Goal: Check status: Check status

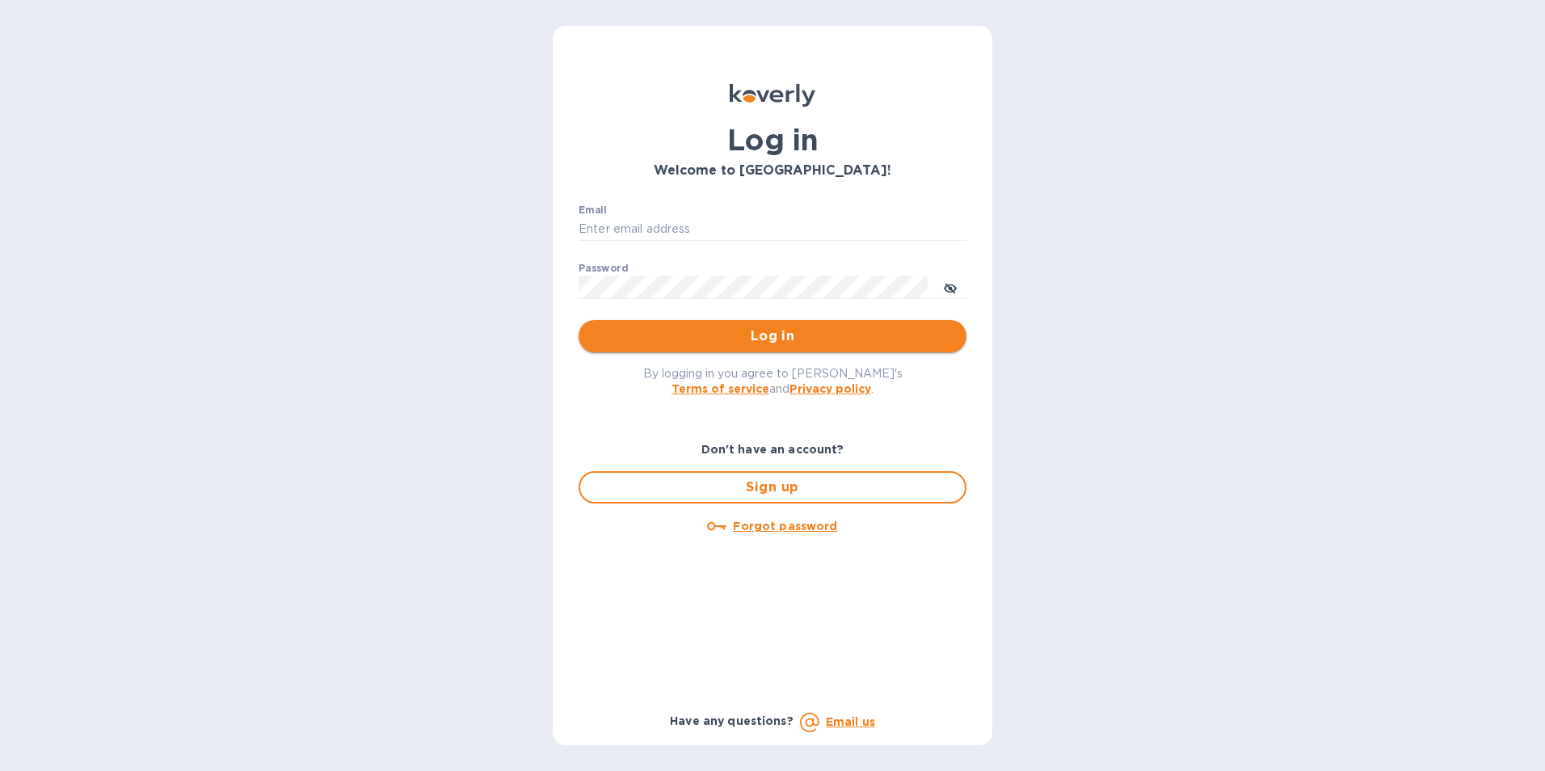
type input "jan.blandford@jas.com"
click at [770, 335] on span "Log in" at bounding box center [773, 336] width 362 height 19
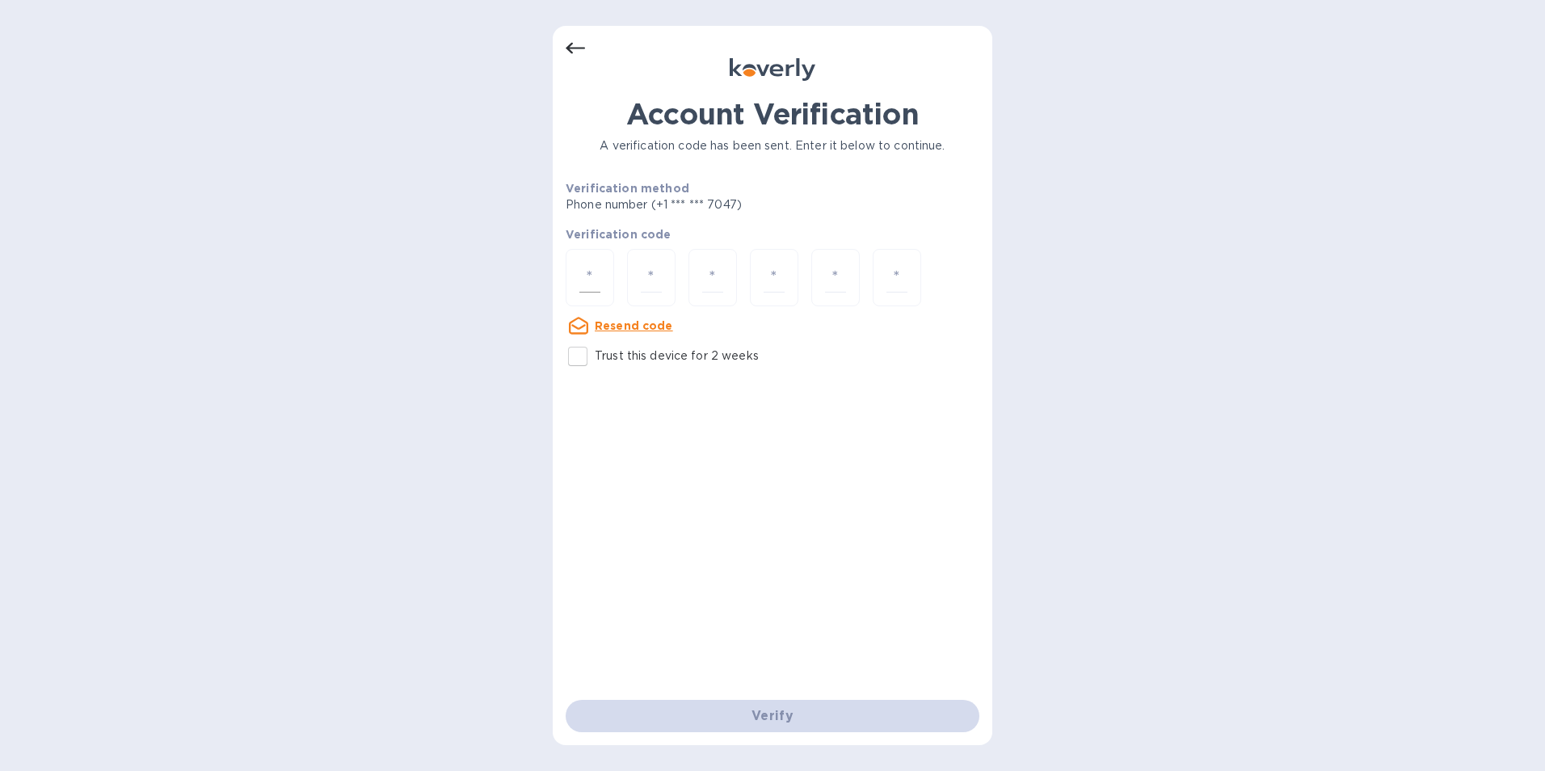
click at [588, 290] on input "number" at bounding box center [590, 278] width 21 height 30
type input "8"
type input "2"
type input "1"
type input "7"
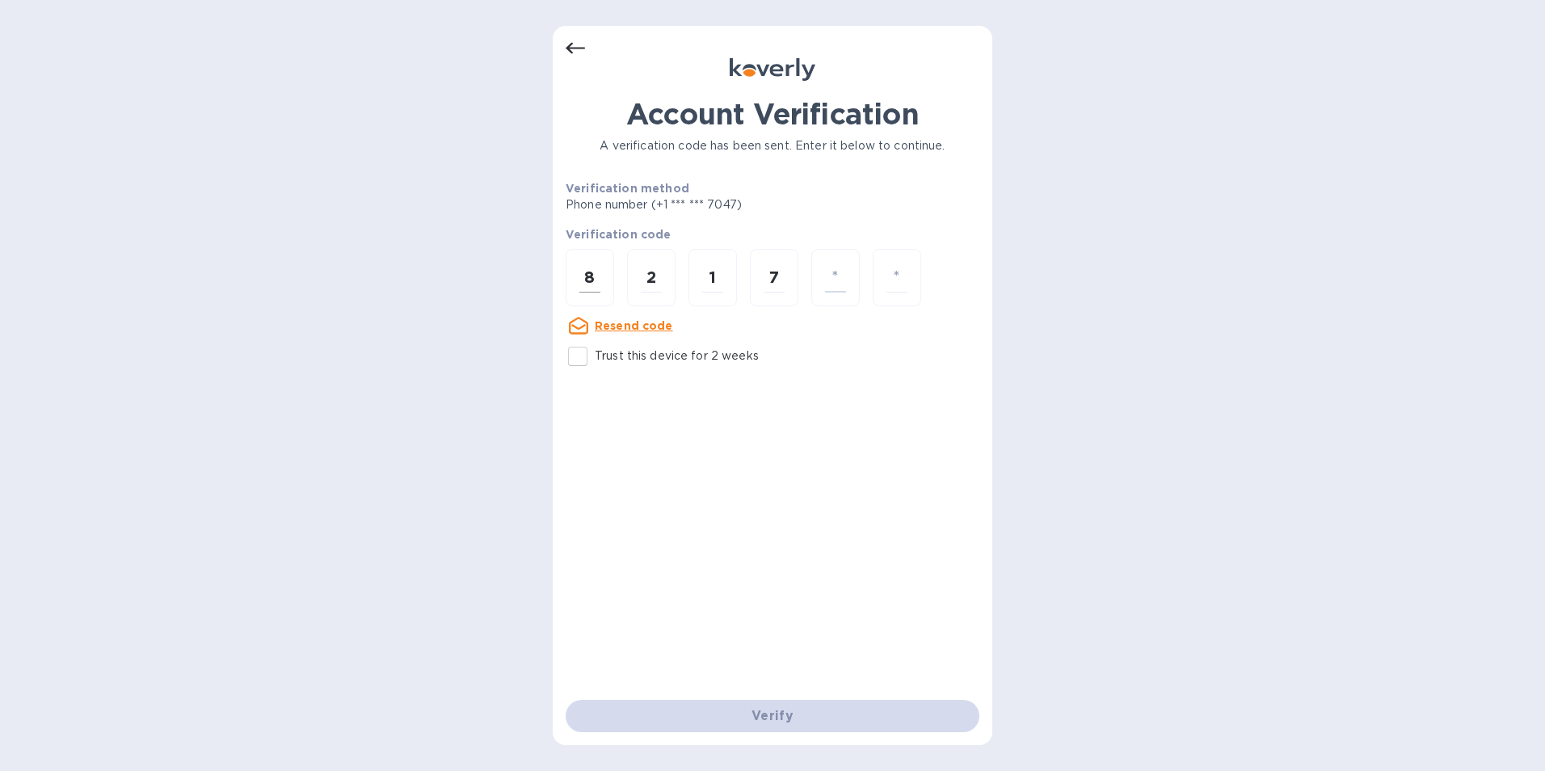
type input "5"
type input "0"
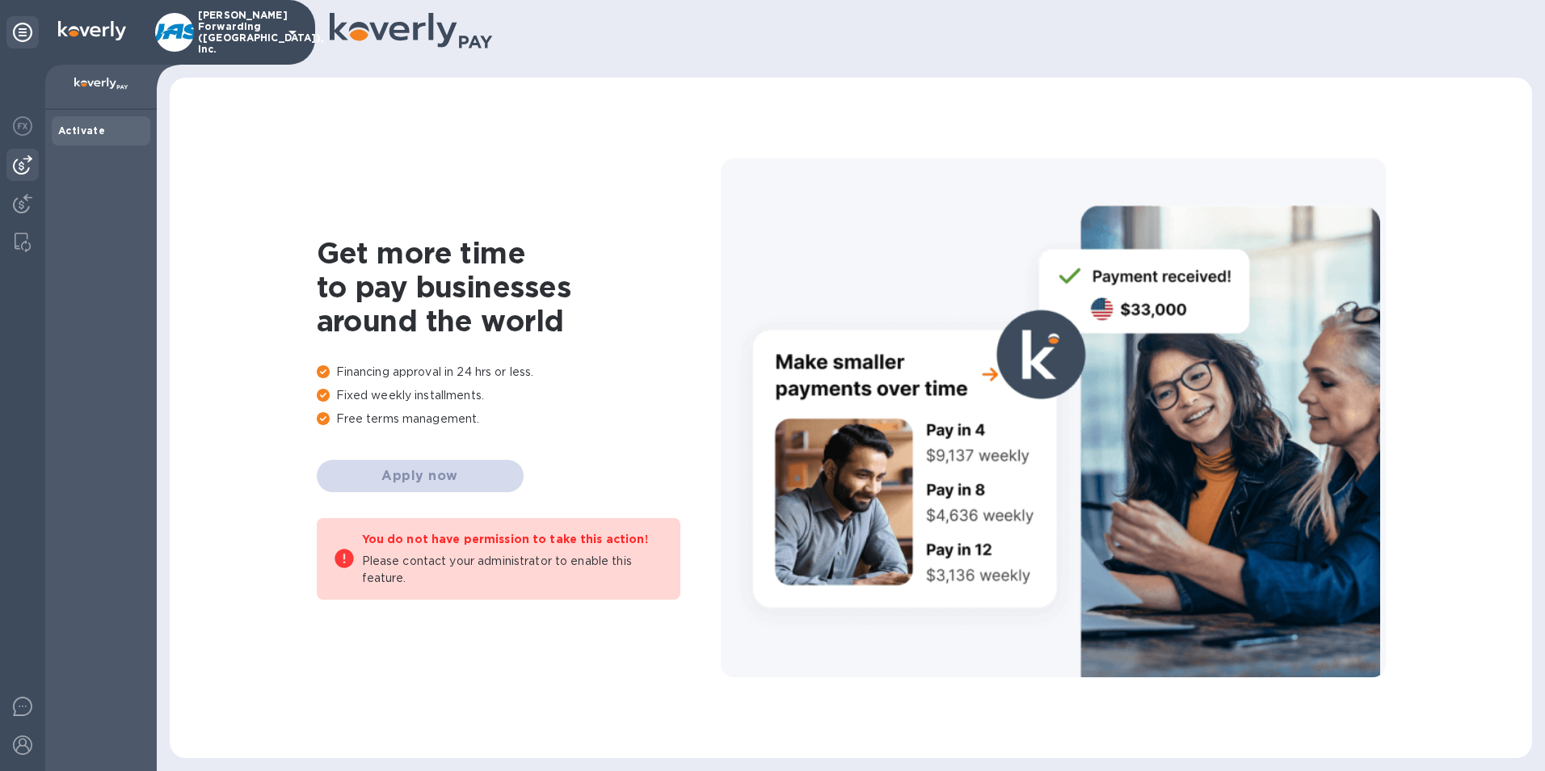
click at [18, 164] on img at bounding box center [22, 164] width 19 height 19
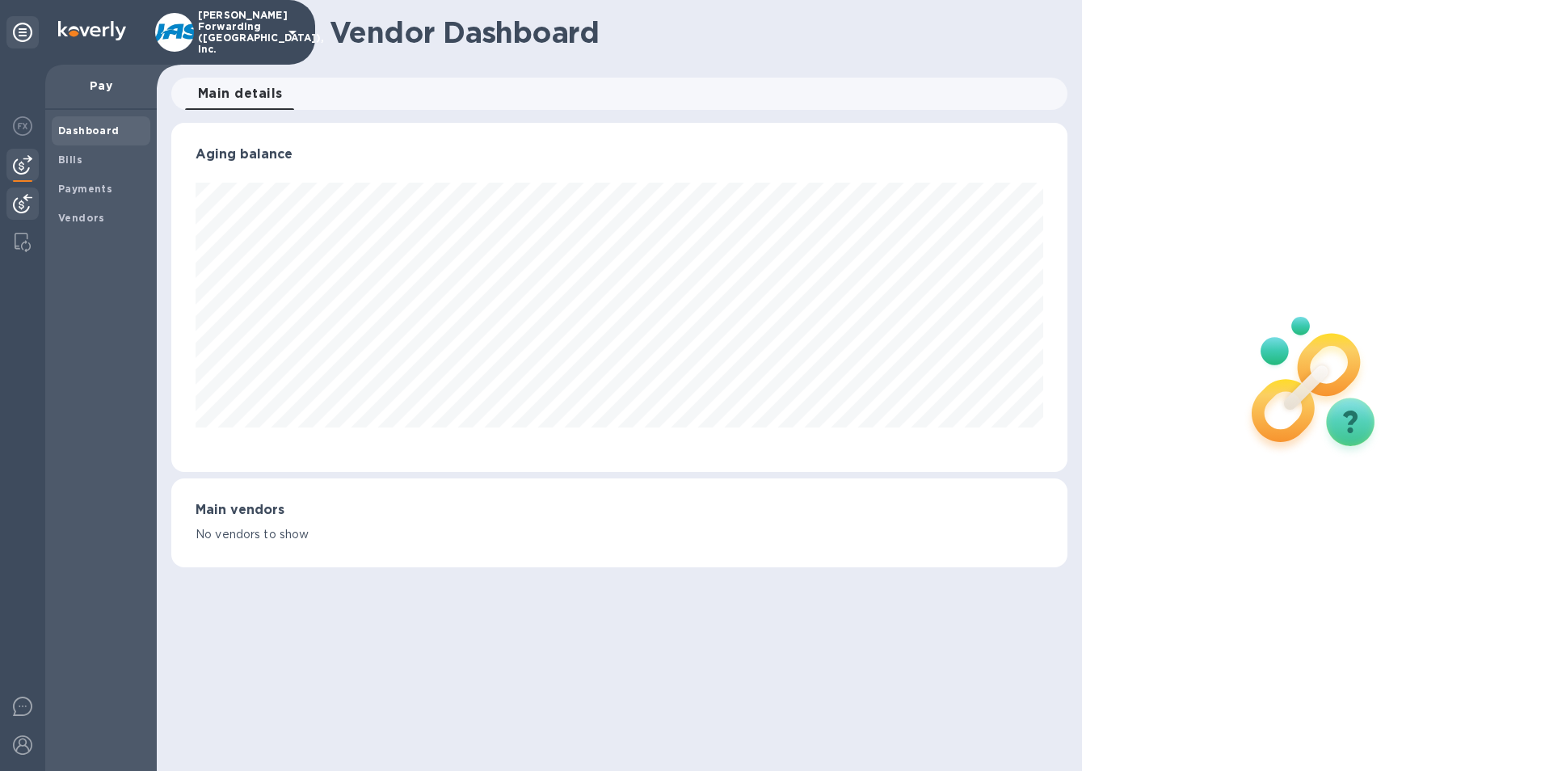
scroll to position [349, 897]
click at [23, 204] on img at bounding box center [22, 203] width 19 height 19
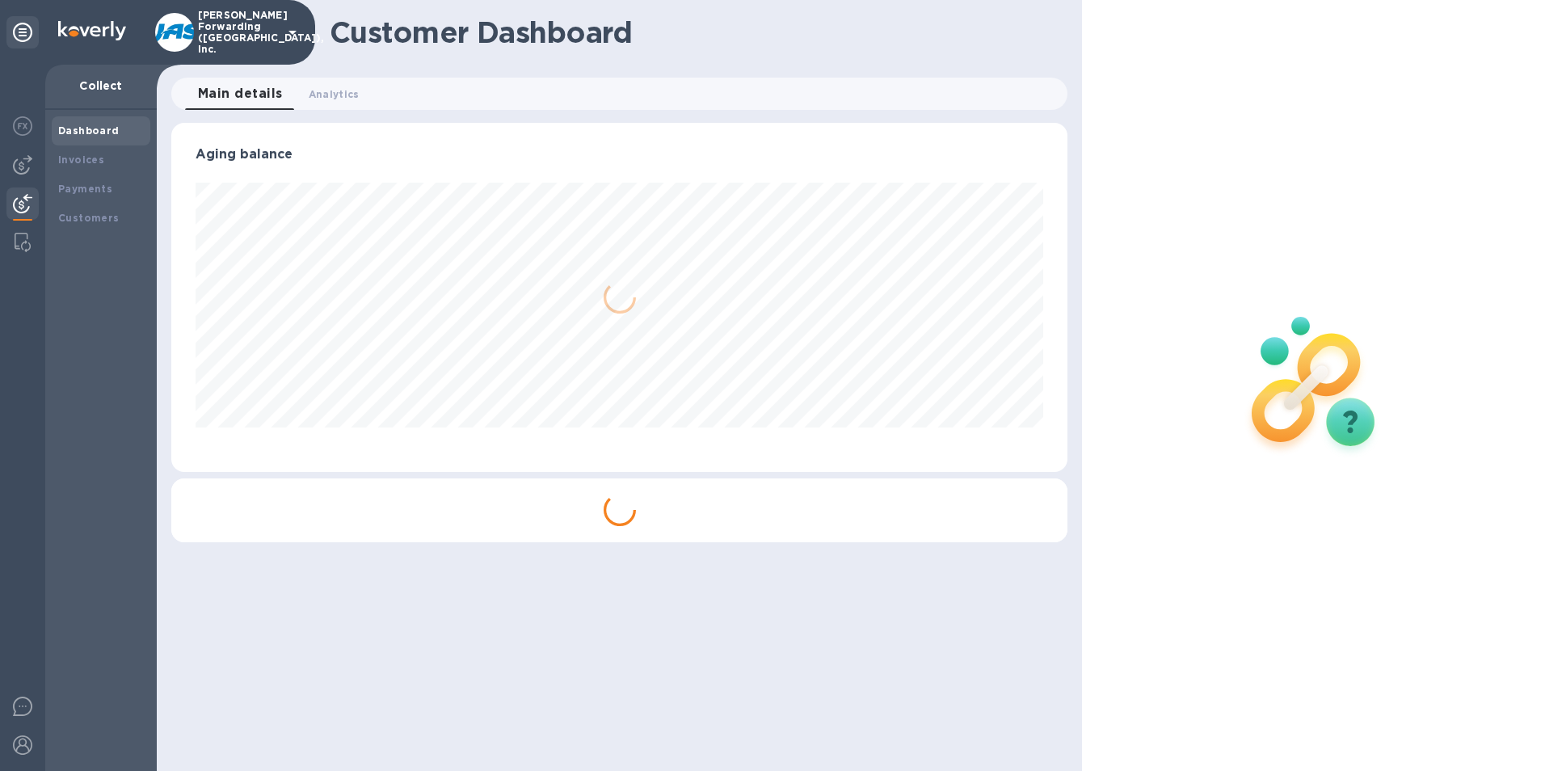
scroll to position [349, 897]
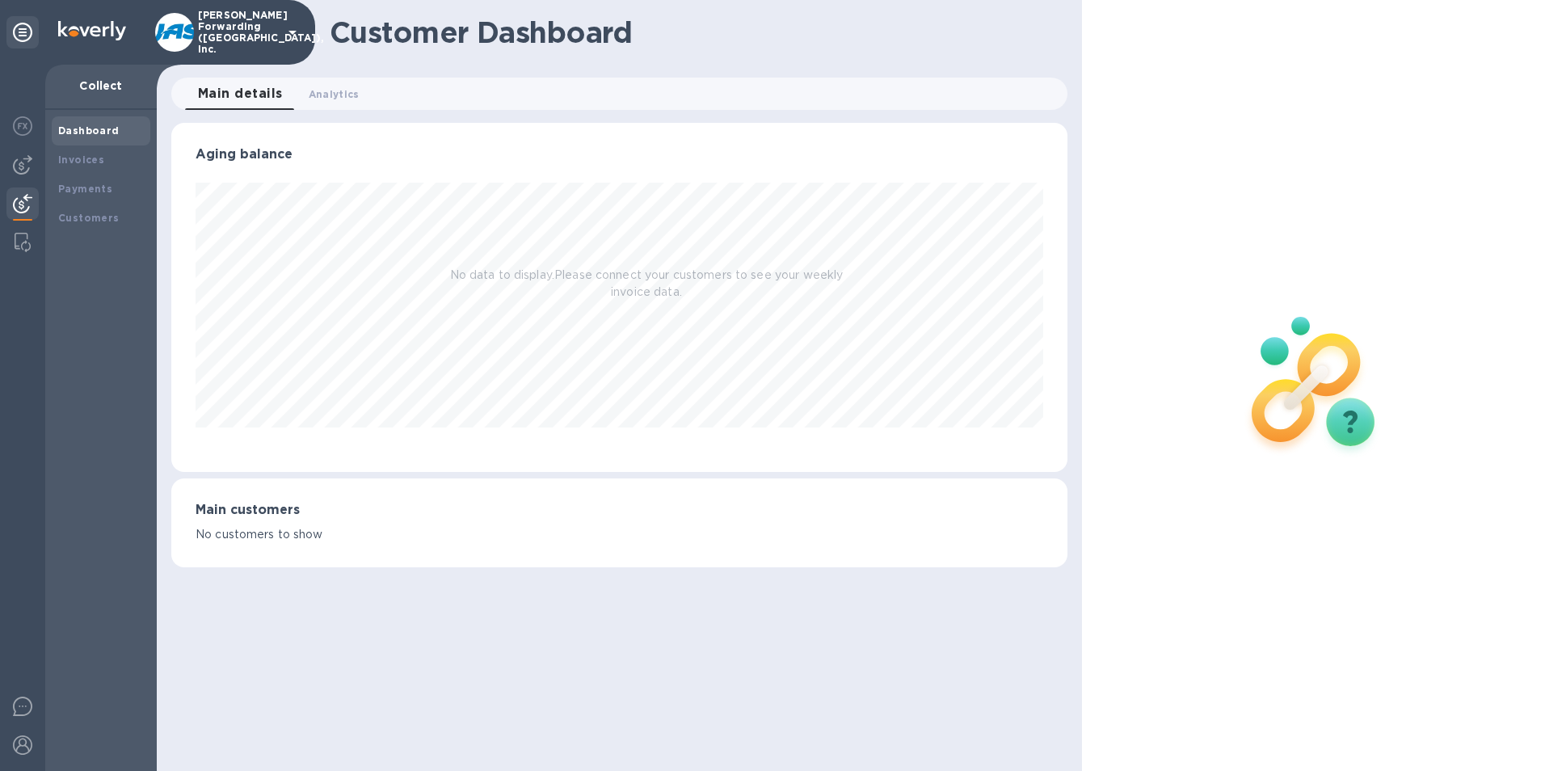
click at [22, 200] on img at bounding box center [22, 203] width 19 height 19
click at [70, 184] on b "Payments" at bounding box center [85, 189] width 54 height 12
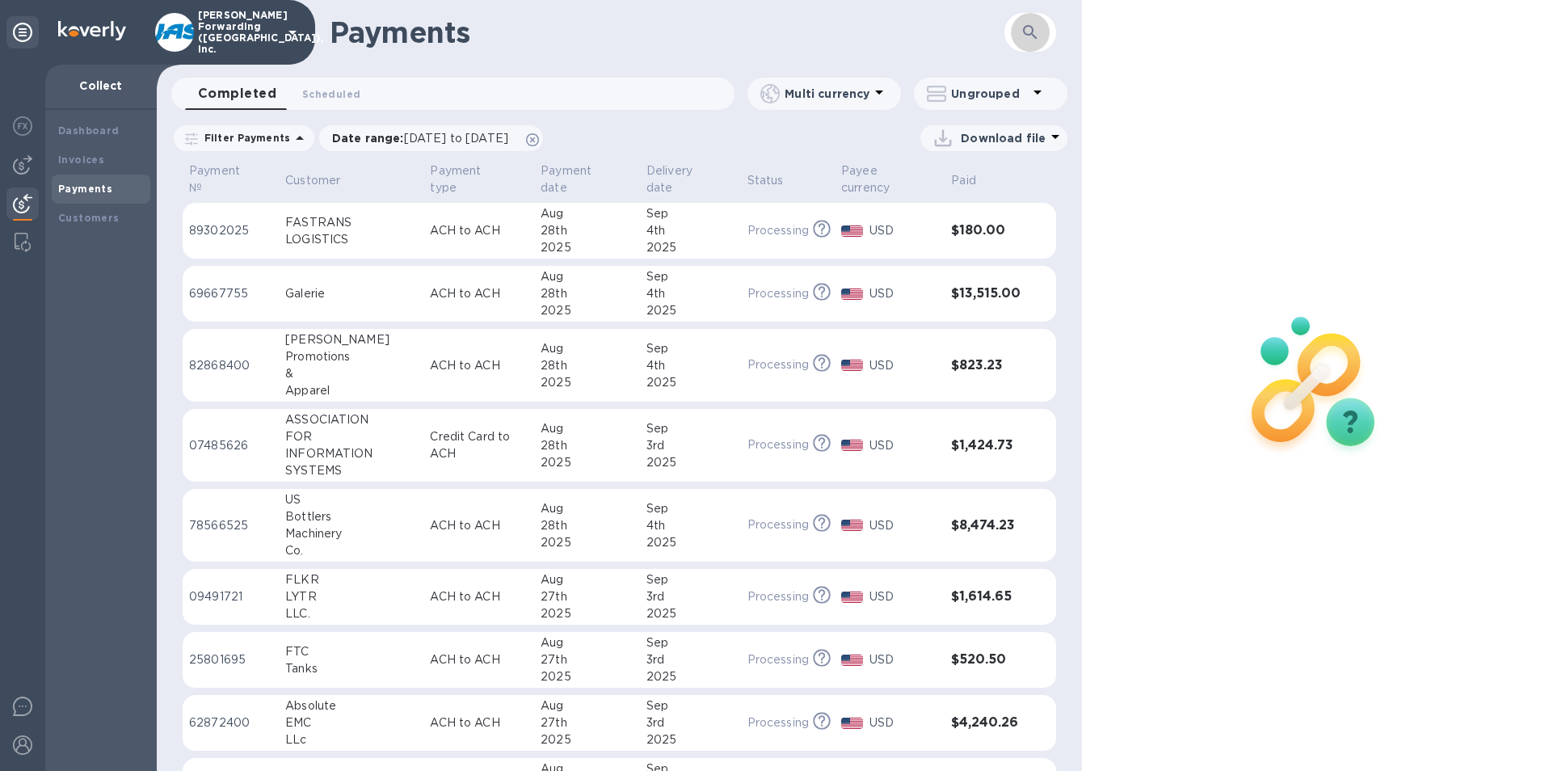
click at [1035, 27] on icon "button" at bounding box center [1030, 32] width 19 height 19
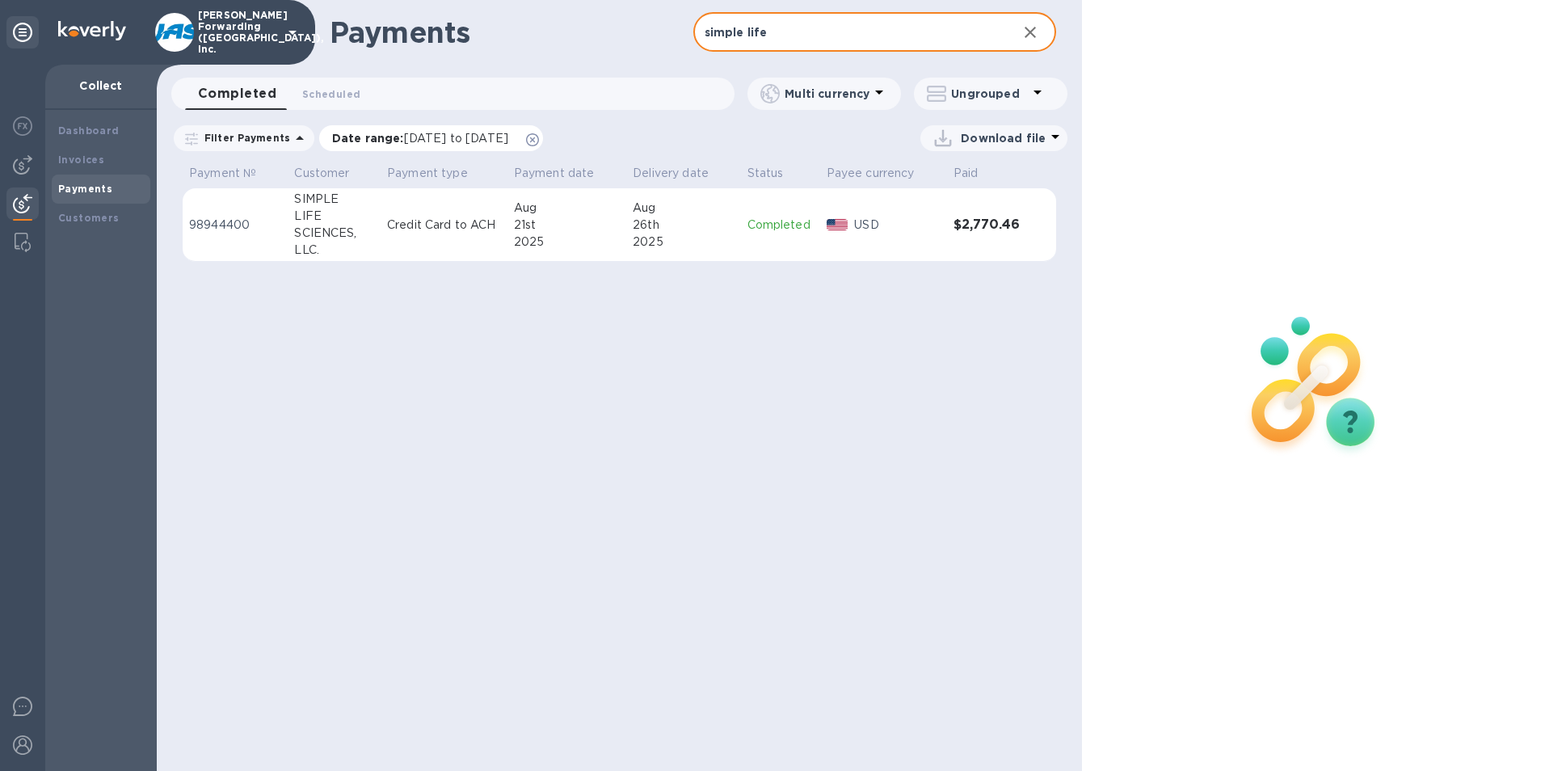
type input "simple life"
click at [415, 133] on span "[DATE] to [DATE]" at bounding box center [456, 138] width 104 height 13
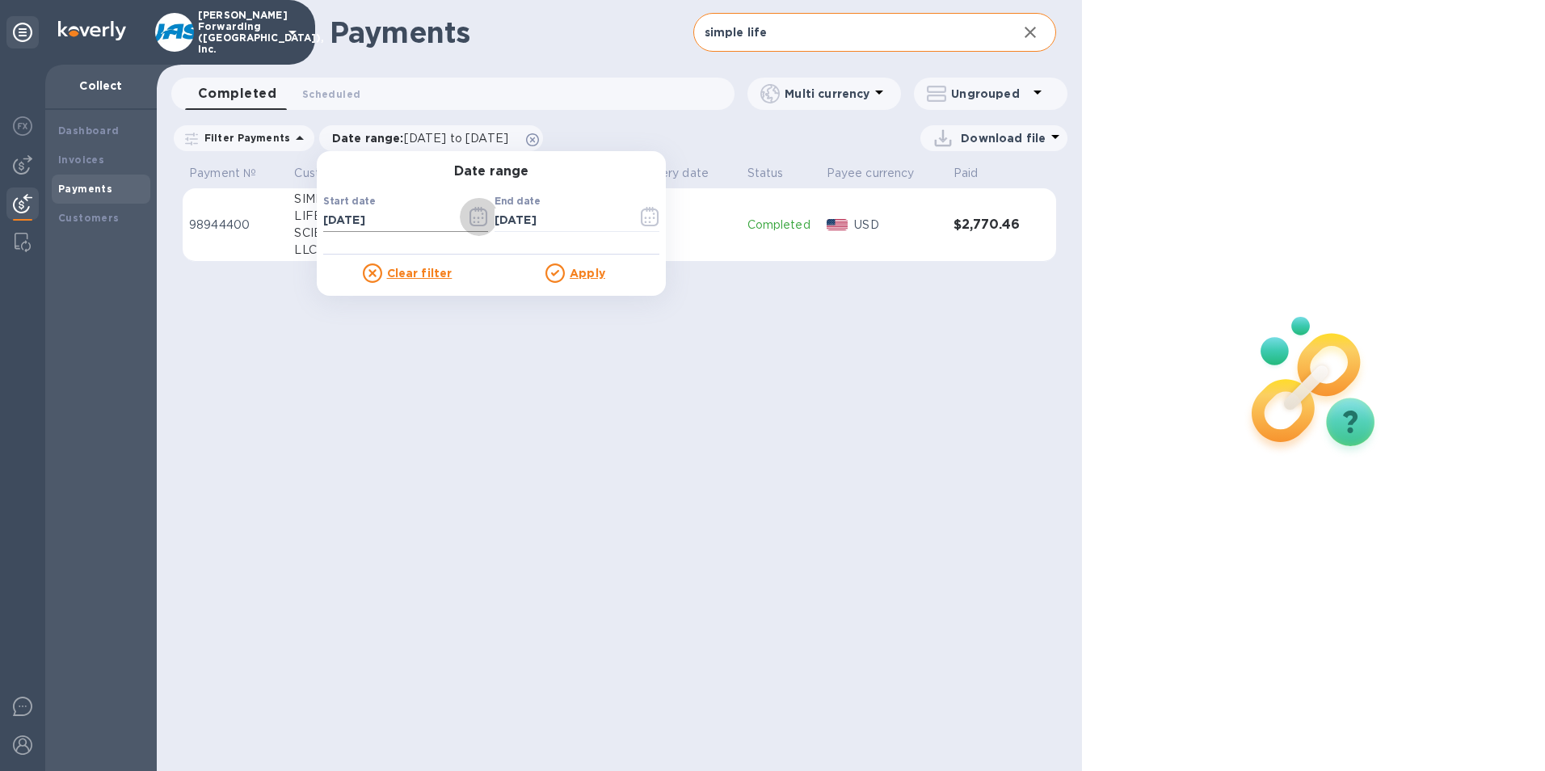
click at [470, 217] on icon "button" at bounding box center [479, 216] width 19 height 19
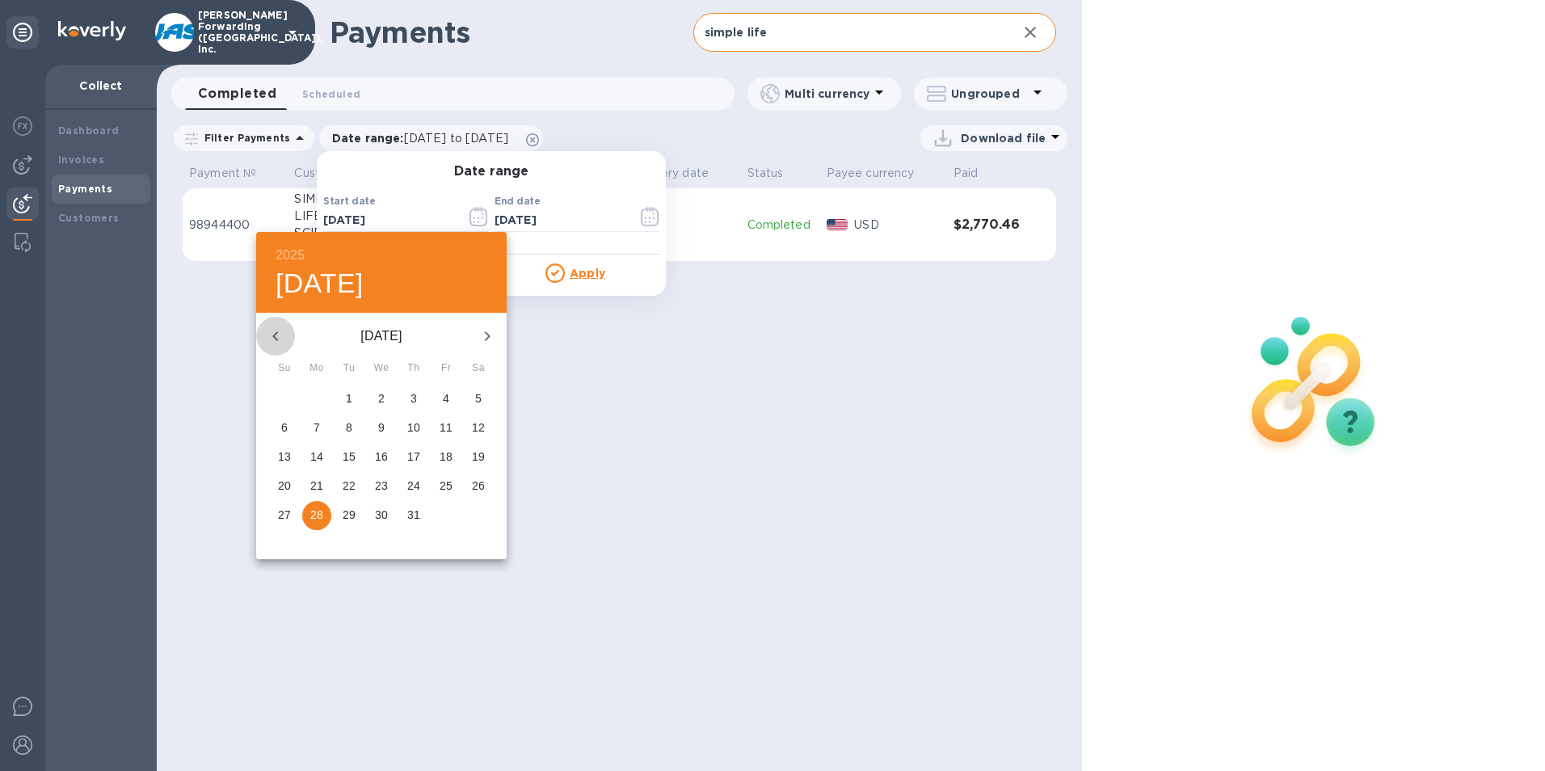
click at [268, 335] on icon "button" at bounding box center [275, 336] width 19 height 19
click at [448, 427] on p "7" at bounding box center [446, 428] width 6 height 16
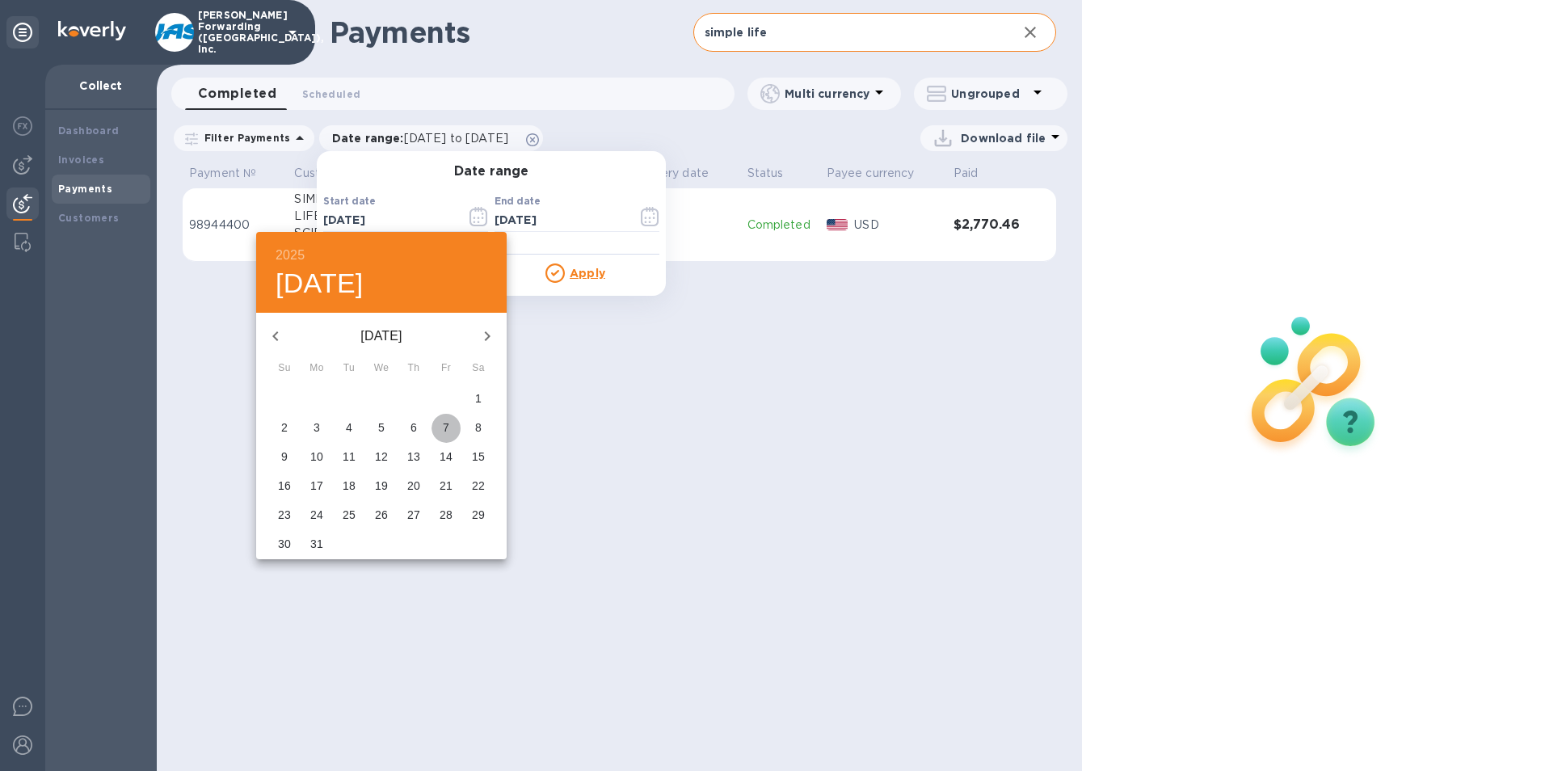
type input "[DATE]"
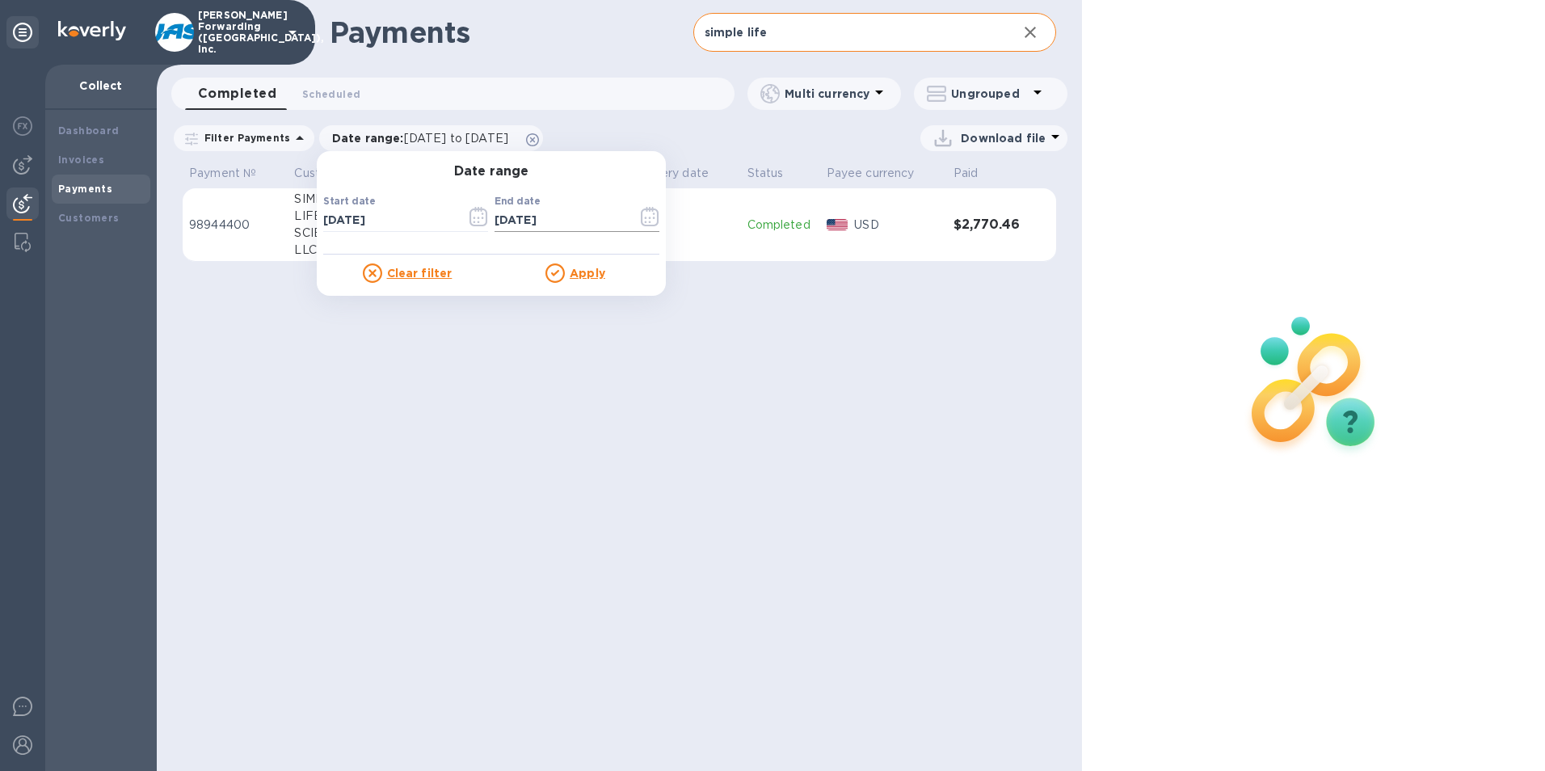
click at [641, 217] on icon "button" at bounding box center [650, 216] width 19 height 19
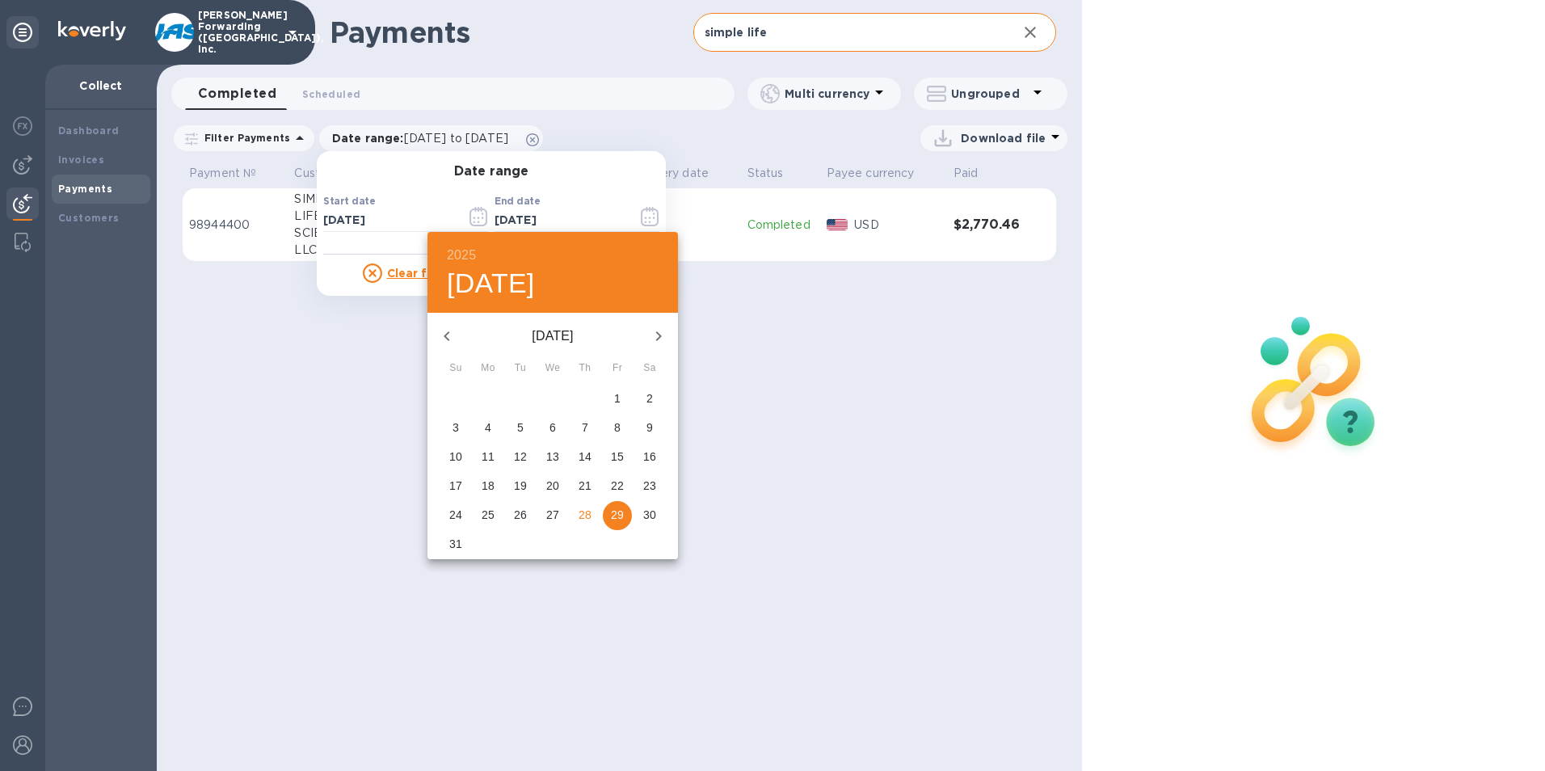
click at [447, 336] on icon "button" at bounding box center [446, 336] width 19 height 19
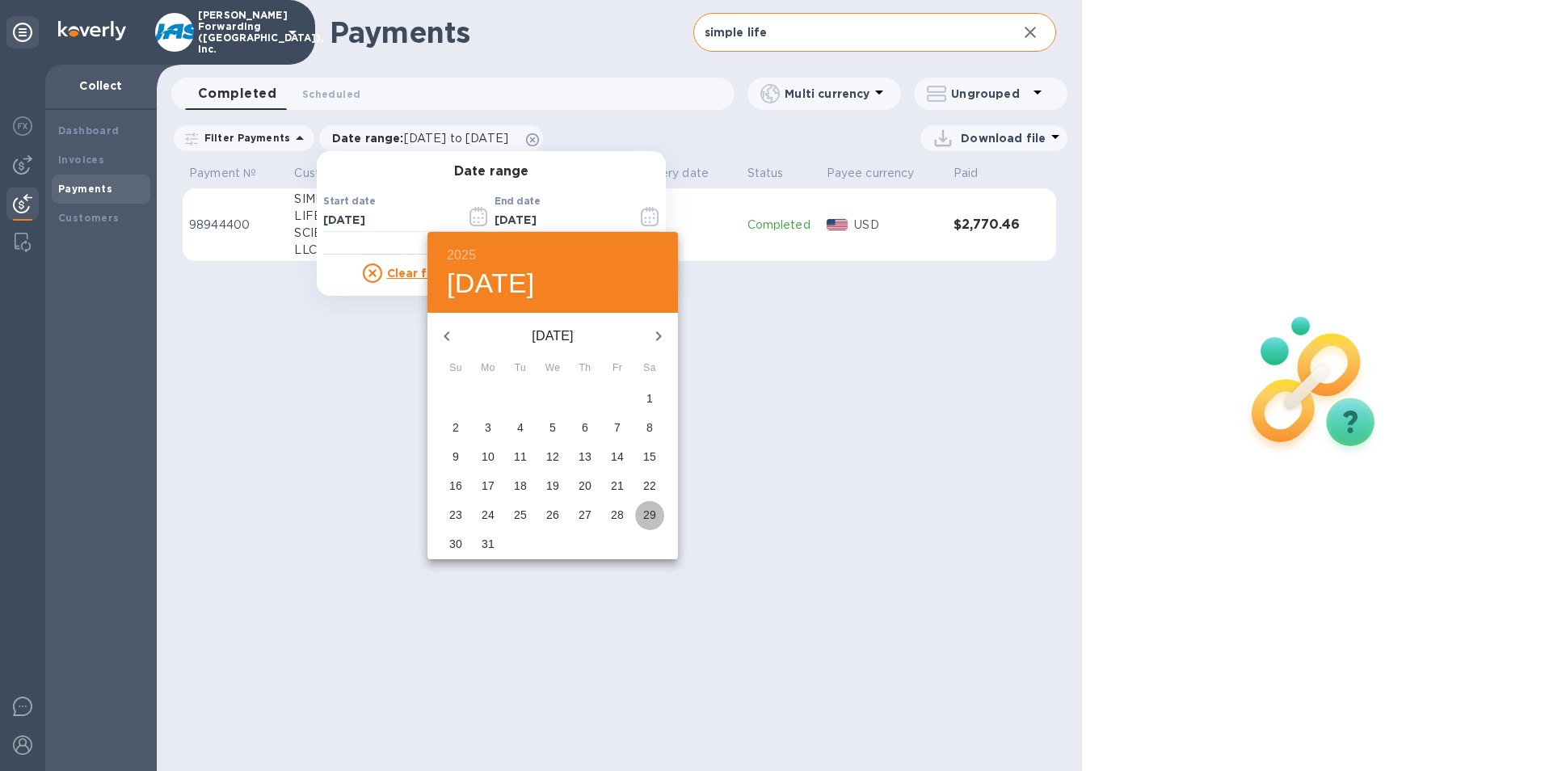
click at [647, 509] on p "29" at bounding box center [649, 515] width 13 height 16
type input "[DATE]"
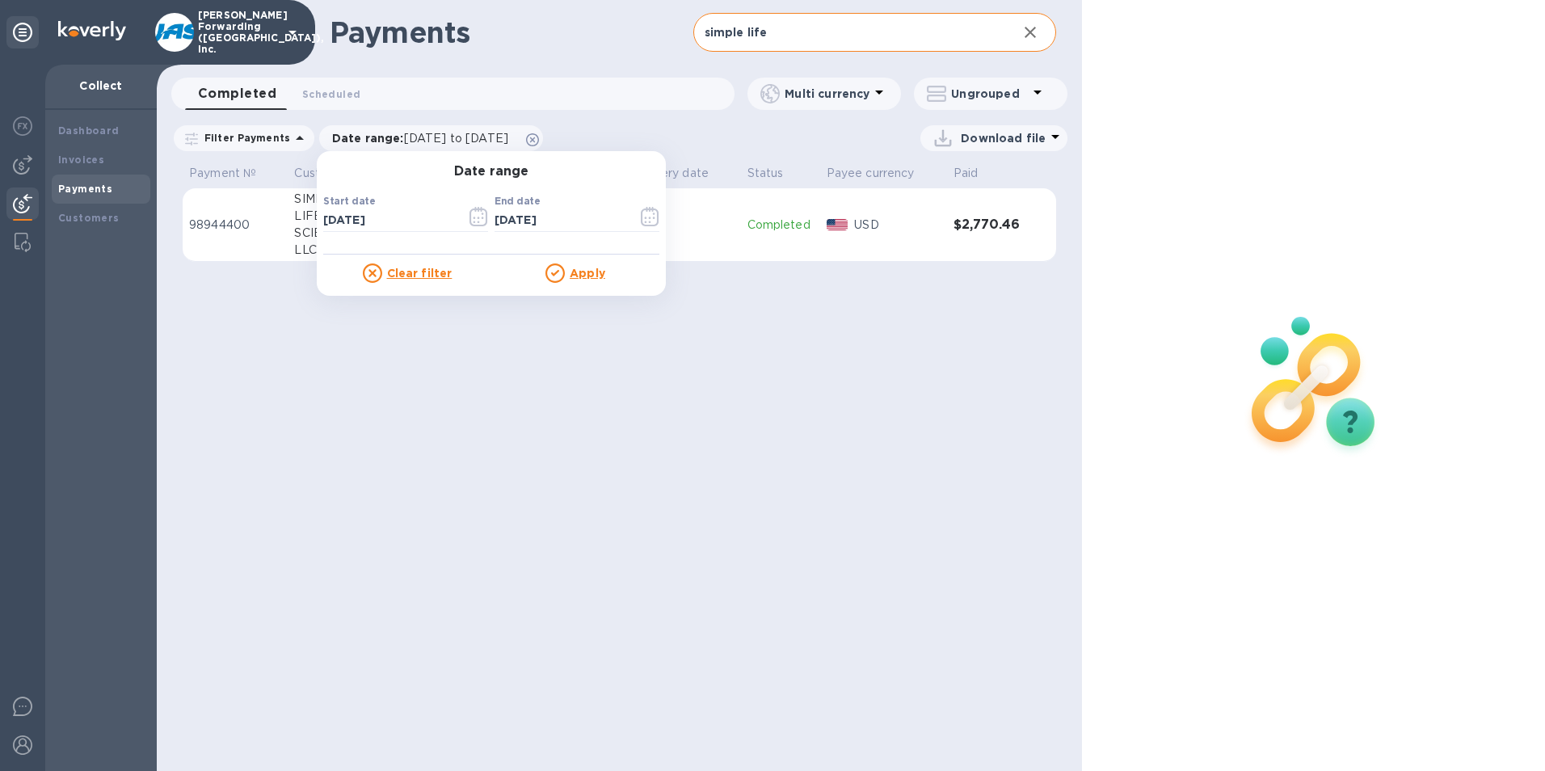
click at [586, 269] on u "Apply" at bounding box center [588, 273] width 36 height 13
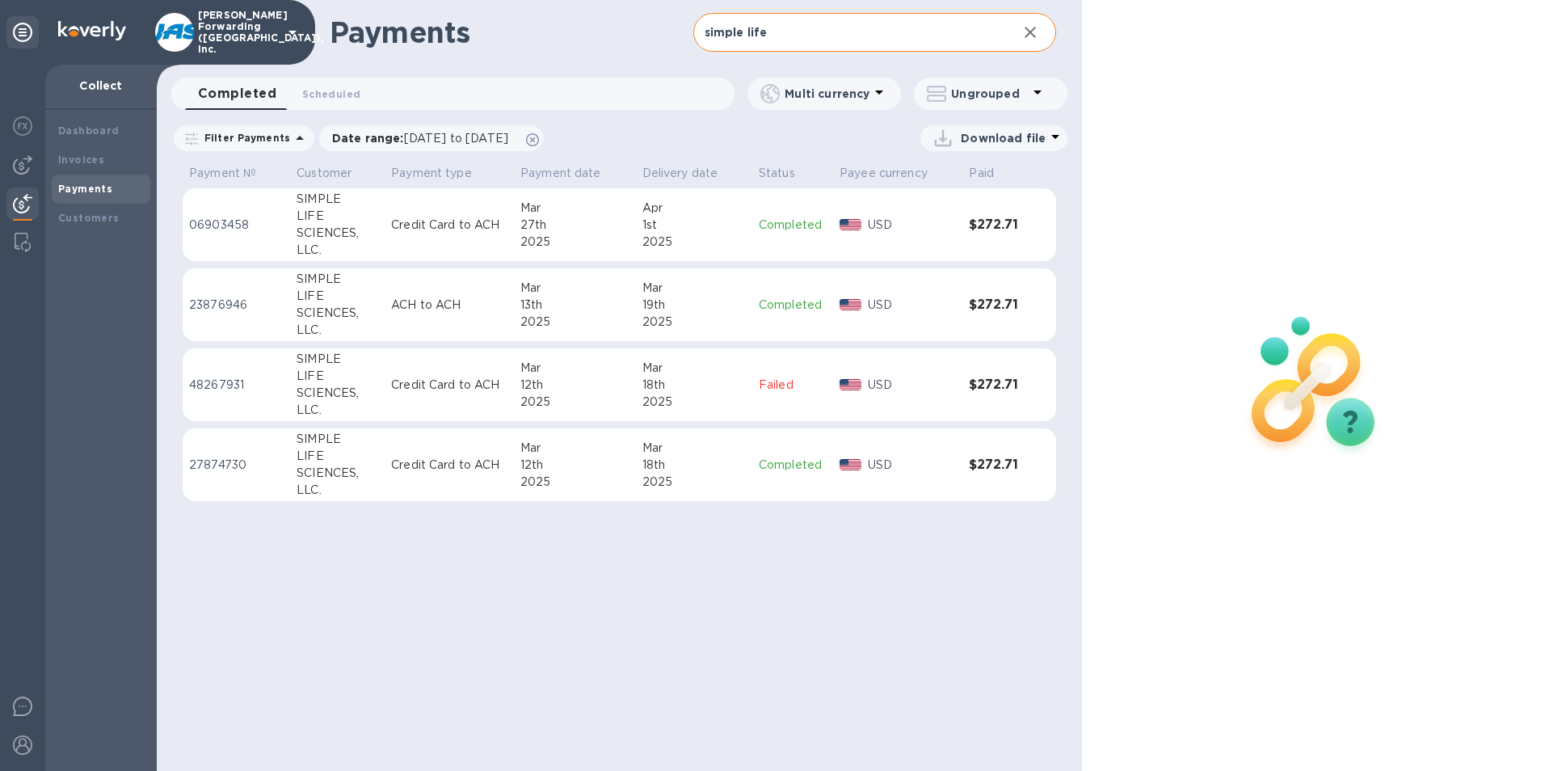
click at [415, 451] on td "Credit Card to ACH" at bounding box center [449, 465] width 129 height 74
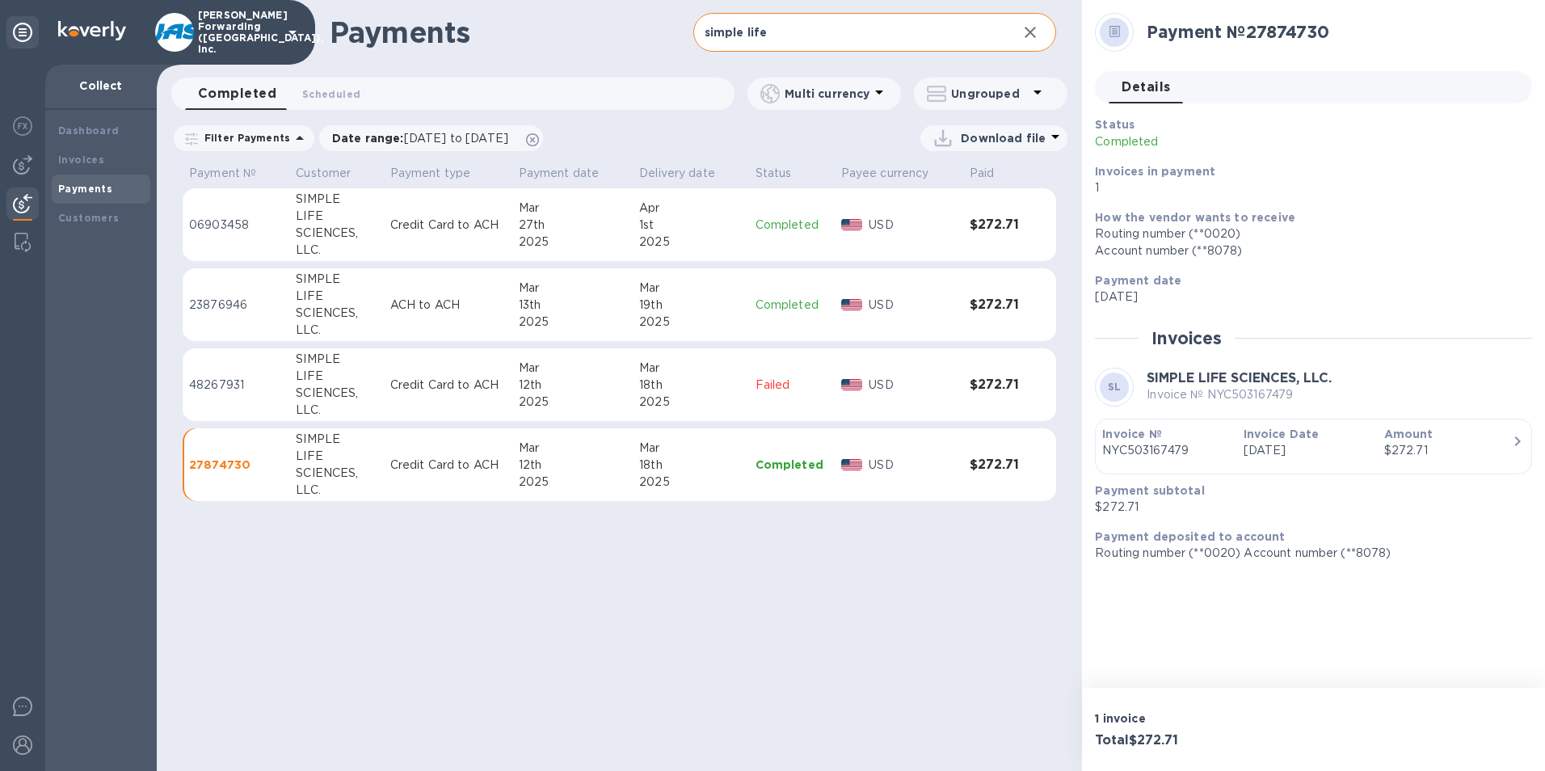
click at [492, 301] on p "ACH to ACH" at bounding box center [448, 305] width 116 height 17
